Goal: Contribute content

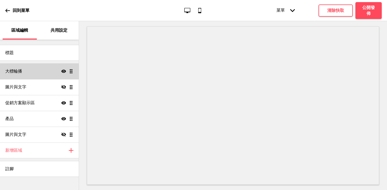
click at [27, 73] on div "大標輪播 顯示 拖曳" at bounding box center [39, 71] width 79 height 16
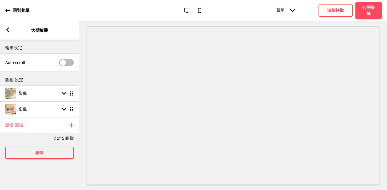
click at [10, 30] on div "箭頭left 大標輪播" at bounding box center [39, 30] width 79 height 18
click at [7, 31] on icon at bounding box center [7, 29] width 3 height 5
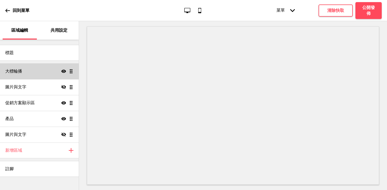
click at [19, 72] on h4 "大標輪播" at bounding box center [13, 71] width 17 height 6
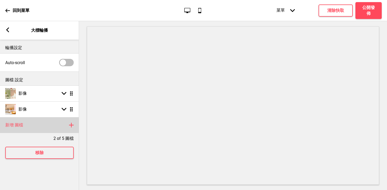
click at [75, 127] on div "新增 圖檔 加上" at bounding box center [39, 125] width 79 height 16
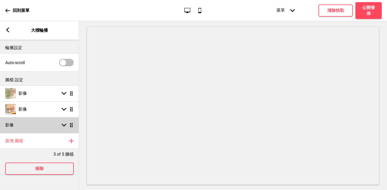
click at [56, 127] on div "影像 箭頭down 拖曳" at bounding box center [39, 125] width 79 height 16
select select "right"
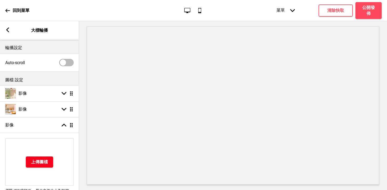
click at [38, 159] on h4 "上傳圖檔" at bounding box center [39, 162] width 17 height 6
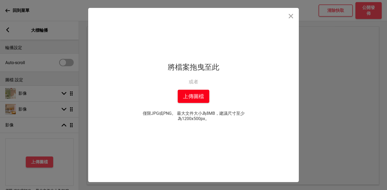
click at [193, 91] on button "上傳圖檔" at bounding box center [194, 96] width 32 height 13
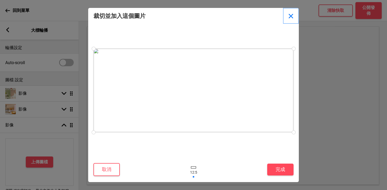
click at [291, 16] on button "Close" at bounding box center [291, 16] width 16 height 16
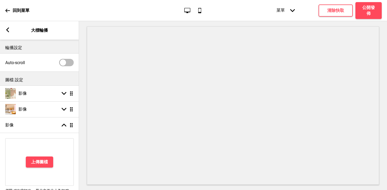
click at [6, 11] on icon at bounding box center [7, 10] width 5 height 5
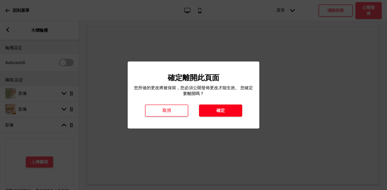
click at [224, 112] on h4 "確定" at bounding box center [220, 110] width 8 height 6
